Goal: Check status: Check status

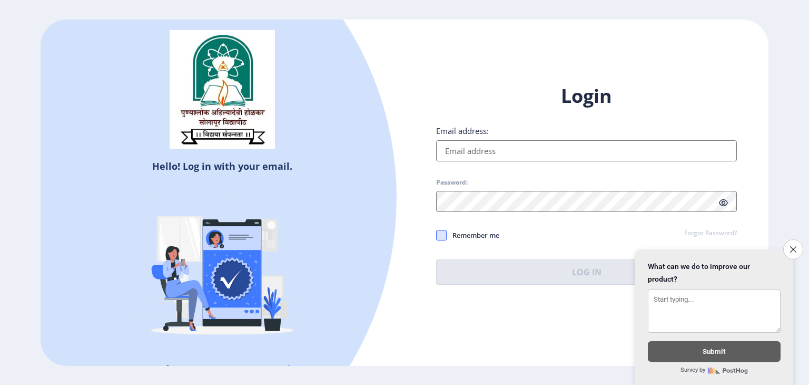
type input "balajirajaput12@gmail.com"
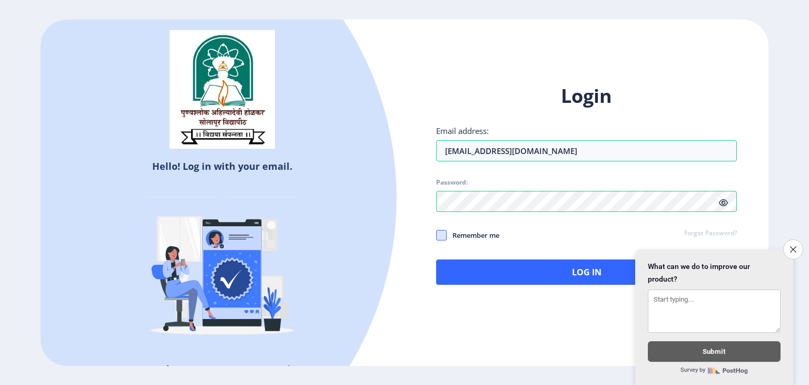
click at [445, 235] on span at bounding box center [441, 235] width 11 height 11
click at [437, 235] on input "Remember me" at bounding box center [436, 234] width 1 height 1
checkbox input "true"
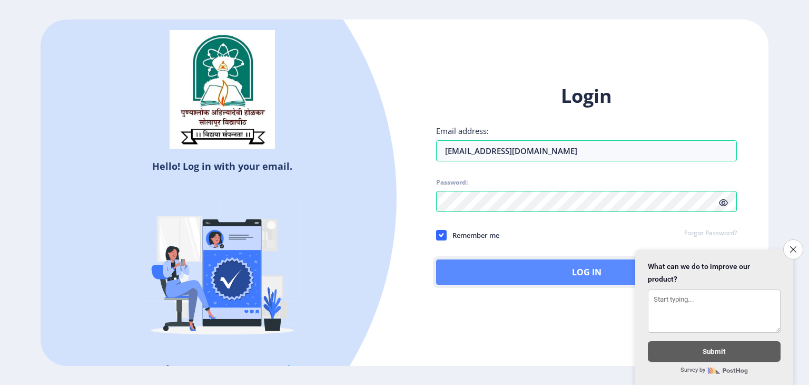
click at [556, 279] on button "Log In" at bounding box center [586, 271] width 301 height 25
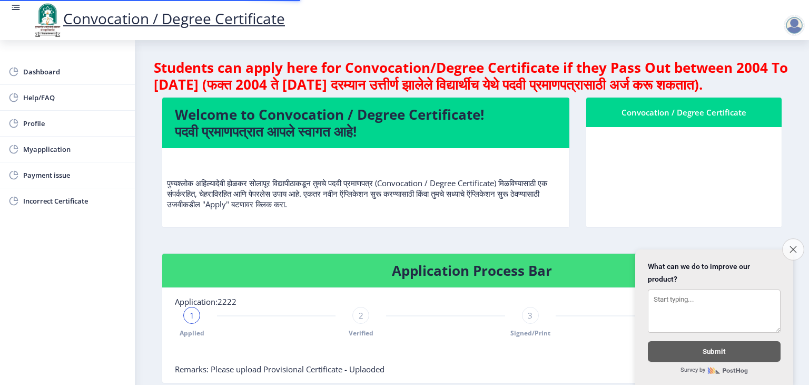
click at [793, 245] on button "Close survey" at bounding box center [793, 249] width 22 height 22
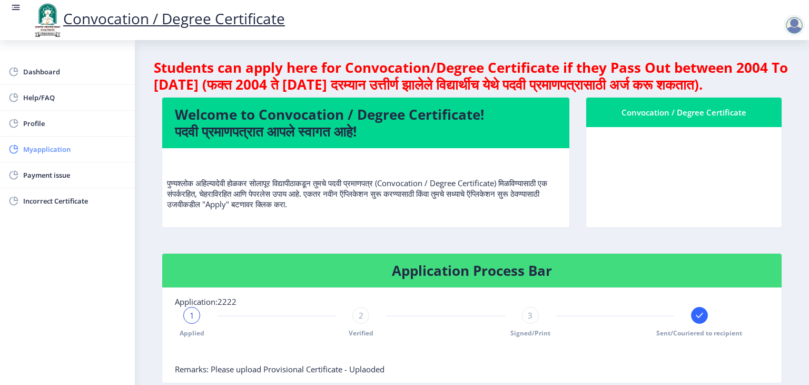
click at [42, 154] on span "Myapplication" at bounding box center [74, 149] width 103 height 13
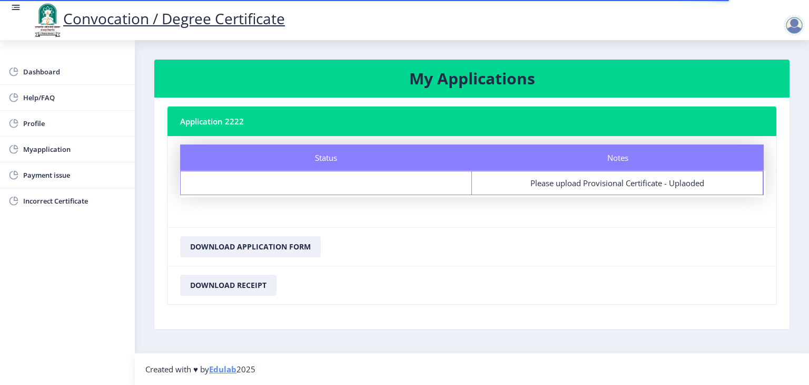
click at [295, 178] on div "Status" at bounding box center [326, 182] width 291 height 23
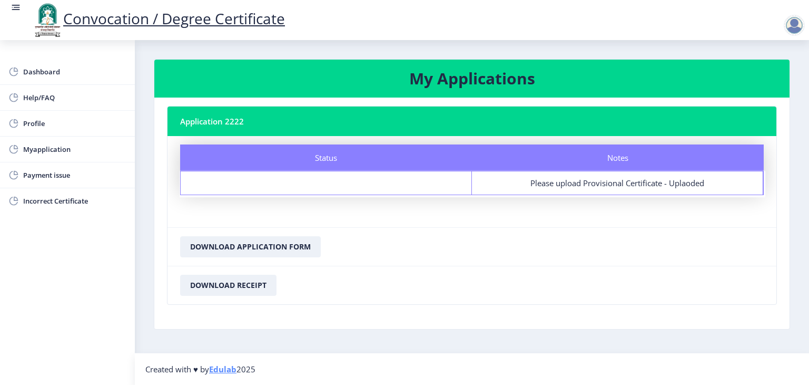
click at [254, 179] on div "Status" at bounding box center [326, 182] width 291 height 23
click at [48, 75] on span "Dashboard" at bounding box center [74, 71] width 103 height 13
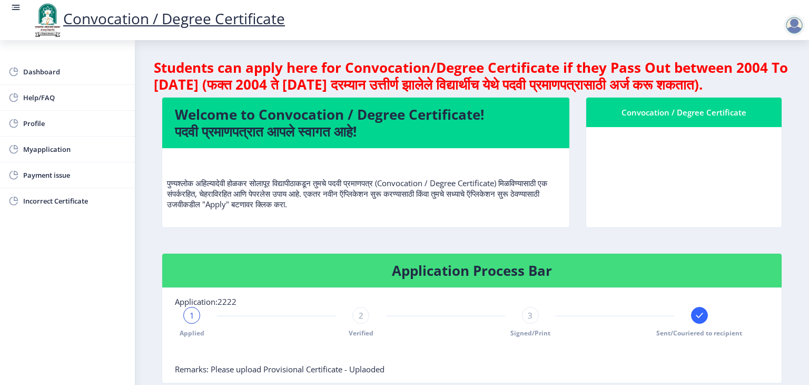
click at [793, 178] on nb-layout-column "Students can apply here for Convocation/Degree Certificate if they Pass Out bet…" at bounding box center [472, 323] width 674 height 567
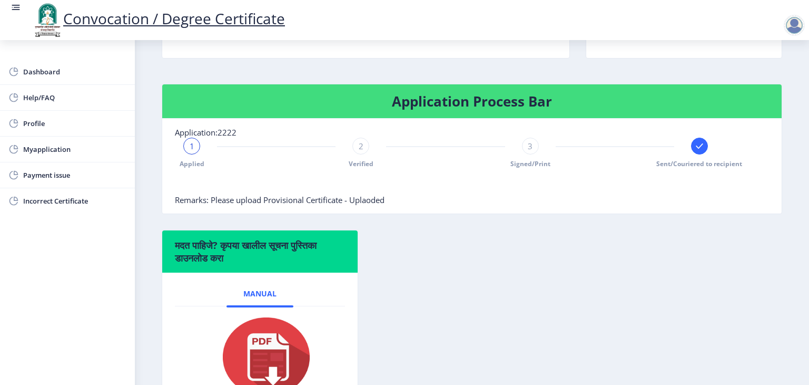
scroll to position [144, 0]
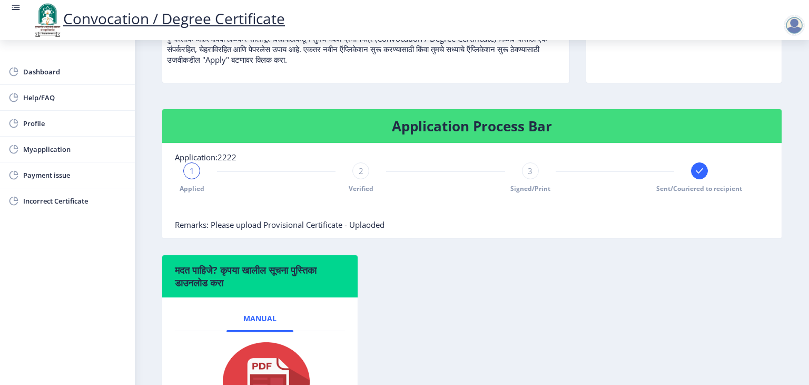
click at [352, 179] on div "2" at bounding box center [360, 170] width 17 height 17
click at [537, 190] on div "Applied 2 Verified 3 Signed/Print Sent/Couriered to recipient" at bounding box center [445, 177] width 541 height 31
click at [518, 181] on div "Applied 2 Verified 3 Signed/Print Sent/Couriered to recipient" at bounding box center [445, 177] width 541 height 31
click at [528, 176] on span "3" at bounding box center [530, 170] width 5 height 11
click at [71, 155] on link "Myapplication" at bounding box center [67, 148] width 135 height 25
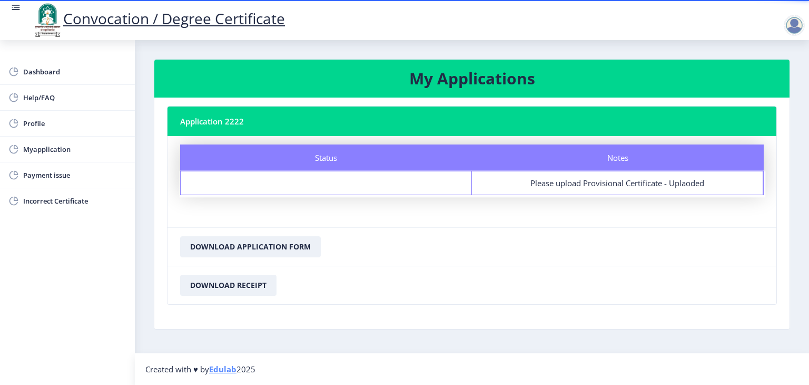
click at [799, 29] on div at bounding box center [794, 25] width 21 height 21
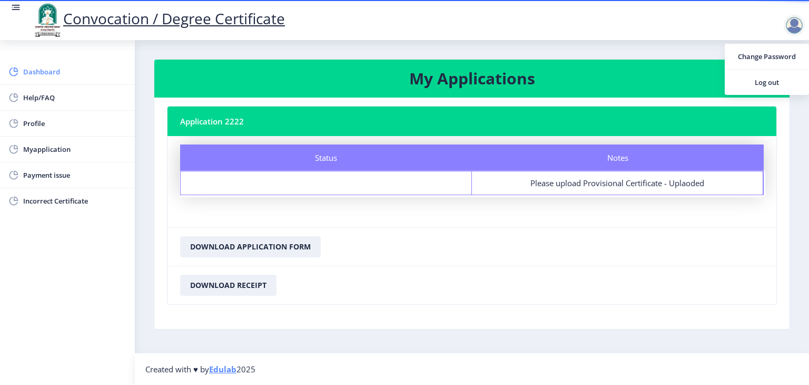
click at [56, 75] on span "Dashboard" at bounding box center [74, 71] width 103 height 13
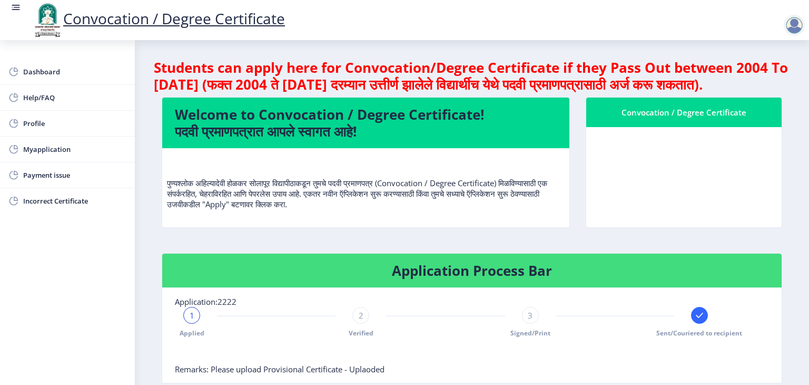
scroll to position [271, 0]
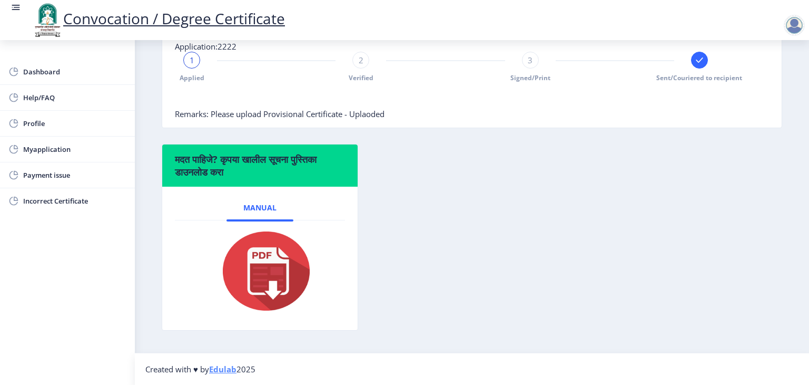
click at [263, 271] on img at bounding box center [259, 271] width 105 height 84
click at [53, 66] on span "Dashboard" at bounding box center [74, 71] width 103 height 13
